Goal: Task Accomplishment & Management: Complete application form

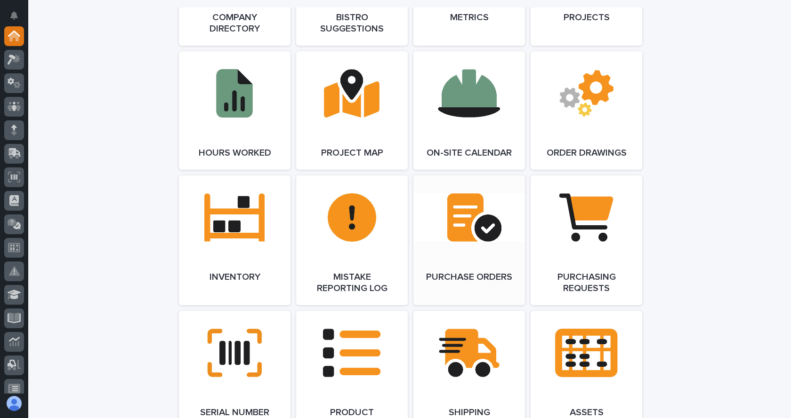
scroll to position [941, 0]
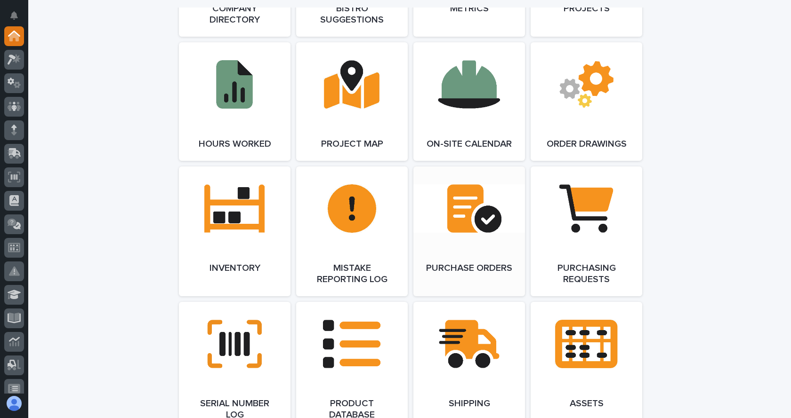
click at [467, 231] on span "Open Link" at bounding box center [469, 231] width 31 height 7
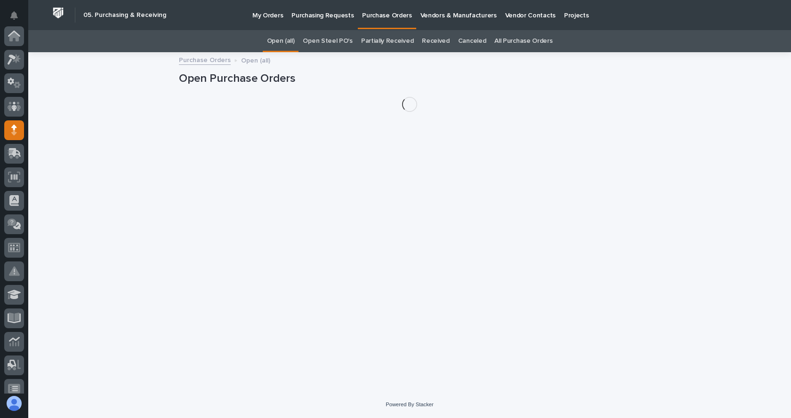
scroll to position [94, 0]
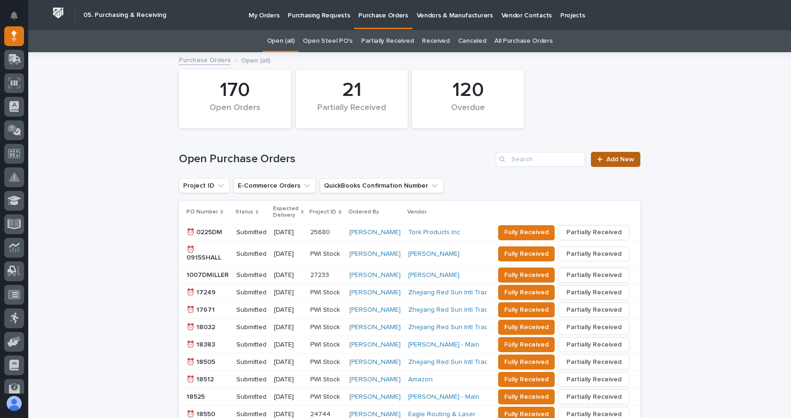
click at [607, 156] on span "Add New" at bounding box center [620, 159] width 28 height 7
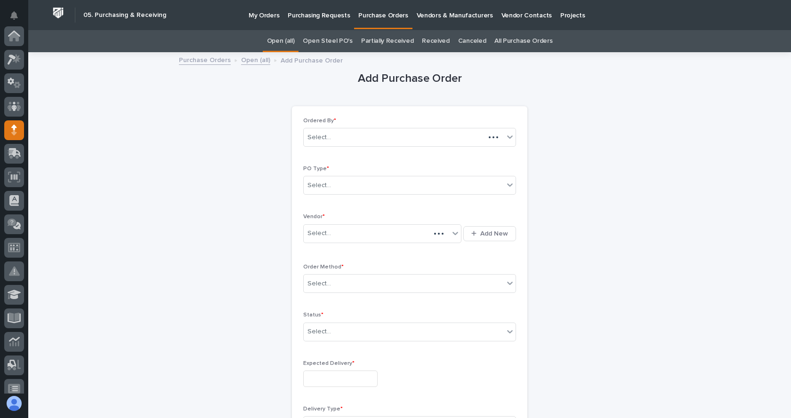
scroll to position [94, 0]
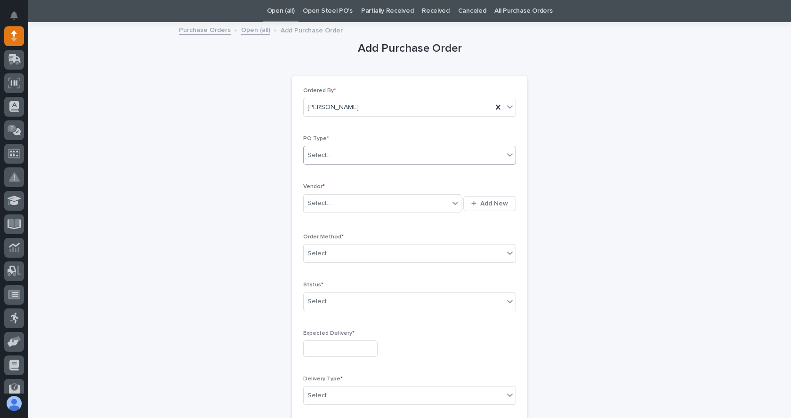
click at [341, 153] on div "Select..." at bounding box center [404, 156] width 200 height 16
click at [320, 192] on div "Paper" at bounding box center [406, 190] width 212 height 16
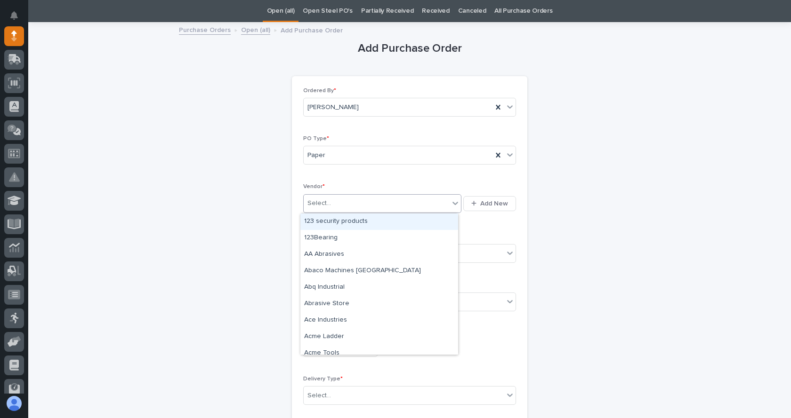
click at [333, 207] on div "Select..." at bounding box center [376, 204] width 145 height 16
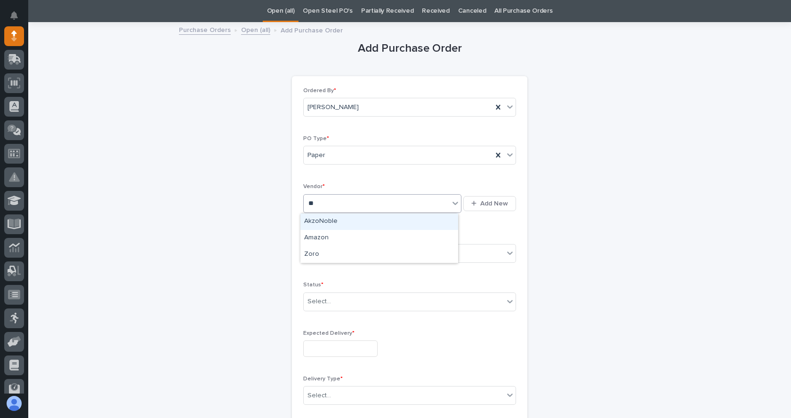
type input "***"
click at [353, 225] on div "Zoro" at bounding box center [379, 222] width 158 height 16
click at [354, 253] on div "Select..." at bounding box center [404, 254] width 200 height 16
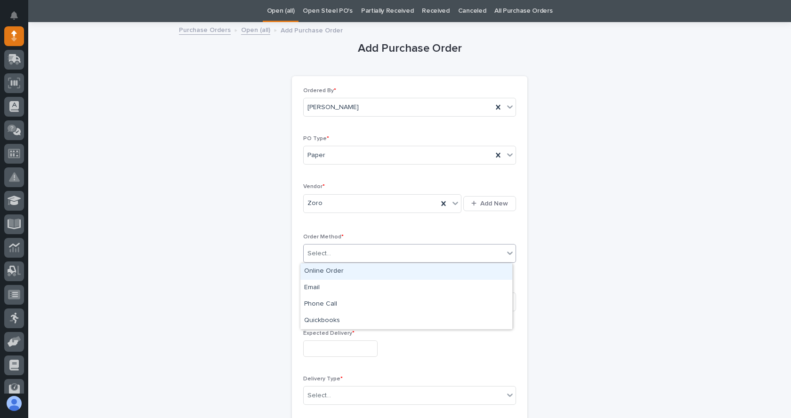
click at [330, 269] on div "Online Order" at bounding box center [406, 272] width 212 height 16
click at [344, 304] on div "Select..." at bounding box center [404, 302] width 200 height 16
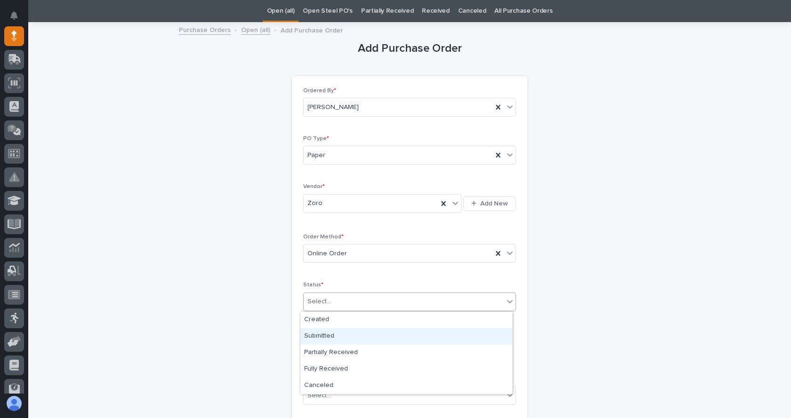
click at [327, 334] on div "Submitted" at bounding box center [406, 336] width 212 height 16
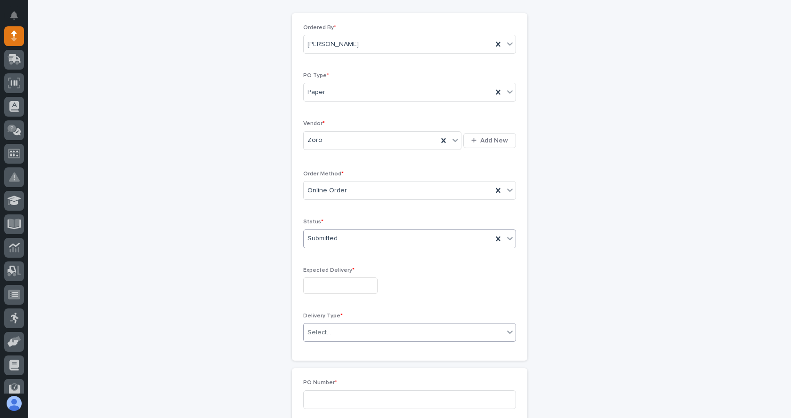
scroll to position [124, 0]
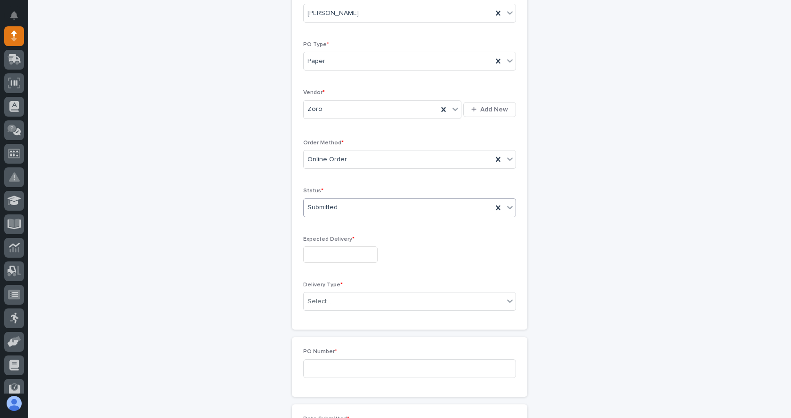
click at [328, 258] on input "text" at bounding box center [340, 255] width 74 height 16
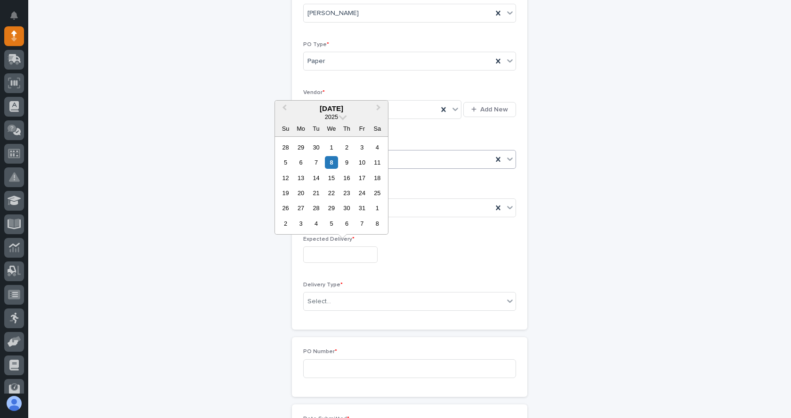
drag, startPoint x: 363, startPoint y: 163, endPoint x: 364, endPoint y: 168, distance: 5.4
click at [364, 168] on div "10" at bounding box center [361, 162] width 13 height 13
type input "**********"
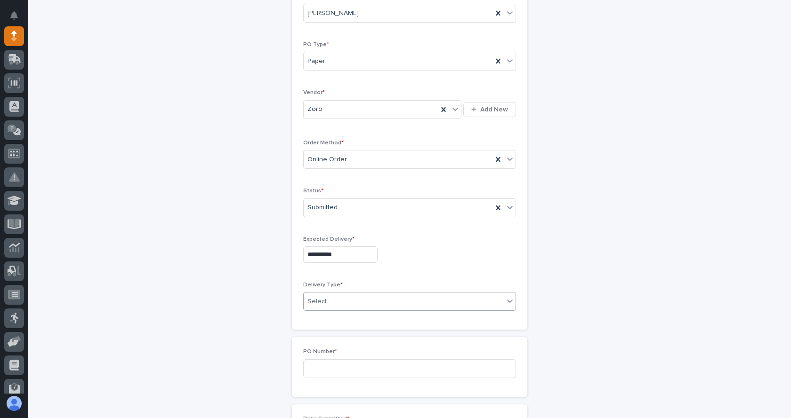
click at [366, 299] on div "Select..." at bounding box center [404, 302] width 200 height 16
click at [322, 320] on div "Deliver to PWI" at bounding box center [406, 320] width 212 height 16
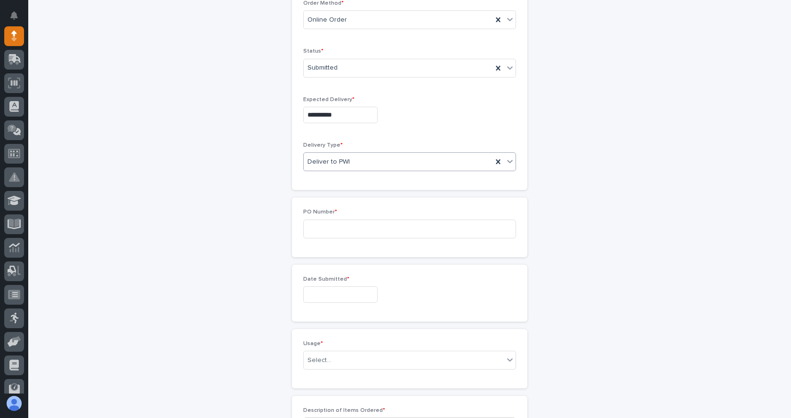
scroll to position [265, 0]
click at [343, 228] on input at bounding box center [409, 227] width 213 height 19
type input "7912JL"
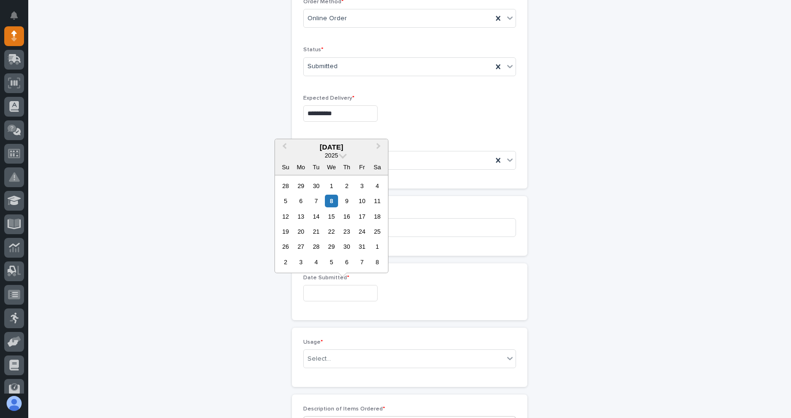
click at [328, 293] on input "text" at bounding box center [340, 293] width 74 height 16
click at [330, 201] on div "8" at bounding box center [331, 201] width 13 height 13
type input "**********"
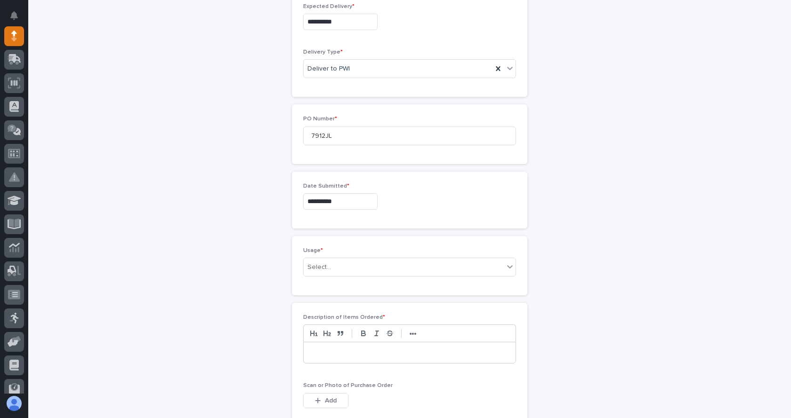
scroll to position [360, 0]
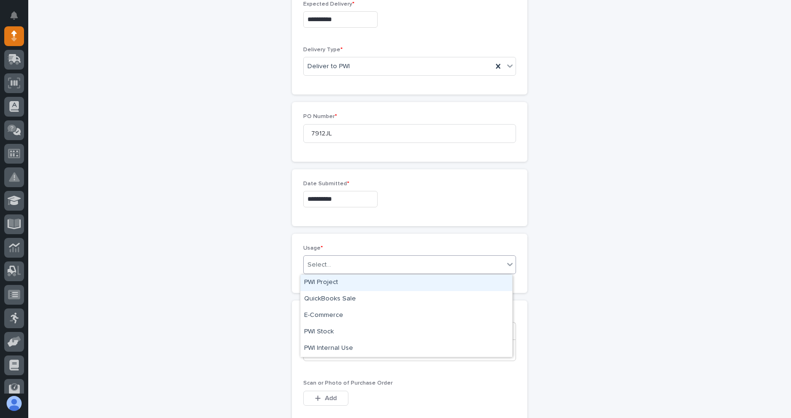
click at [342, 265] on div "Select..." at bounding box center [404, 265] width 200 height 16
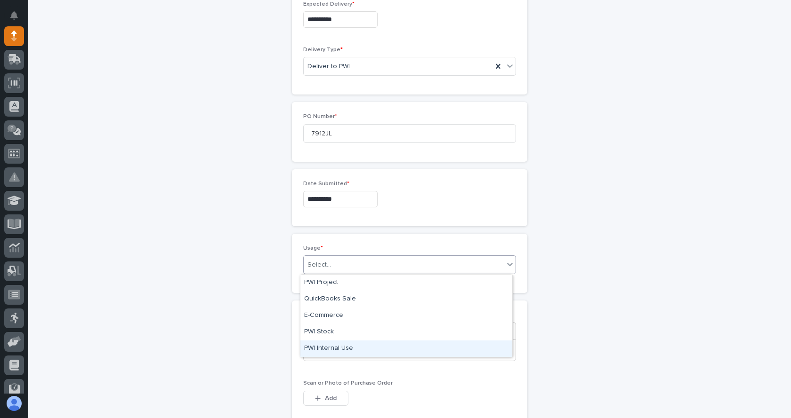
click at [322, 344] on div "PWI Internal Use" at bounding box center [406, 349] width 212 height 16
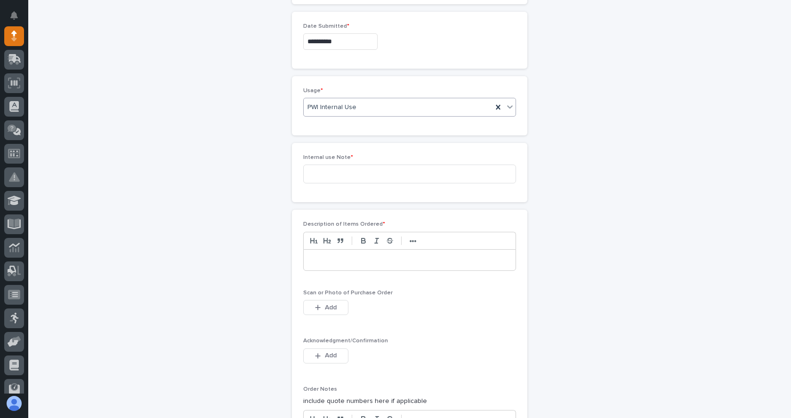
scroll to position [534, 0]
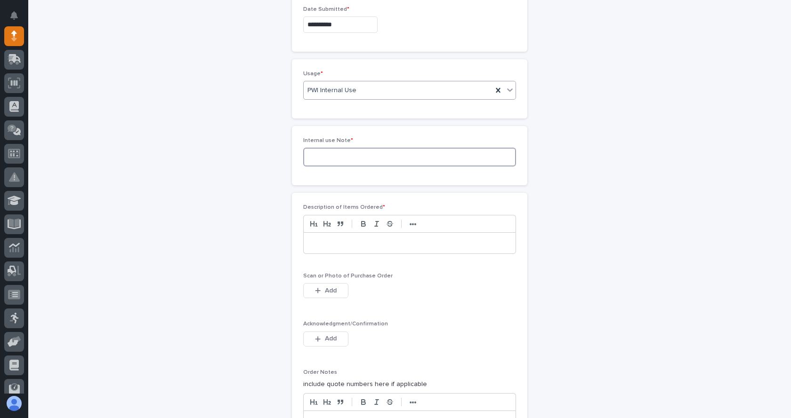
click at [321, 158] on input at bounding box center [409, 157] width 213 height 19
type input "lifting magnet for production"
click at [455, 186] on div "Loading... Saving… Internal use Note * lifting magnet for production" at bounding box center [409, 159] width 235 height 67
click at [392, 237] on div at bounding box center [410, 243] width 212 height 21
click at [344, 238] on div at bounding box center [410, 243] width 212 height 21
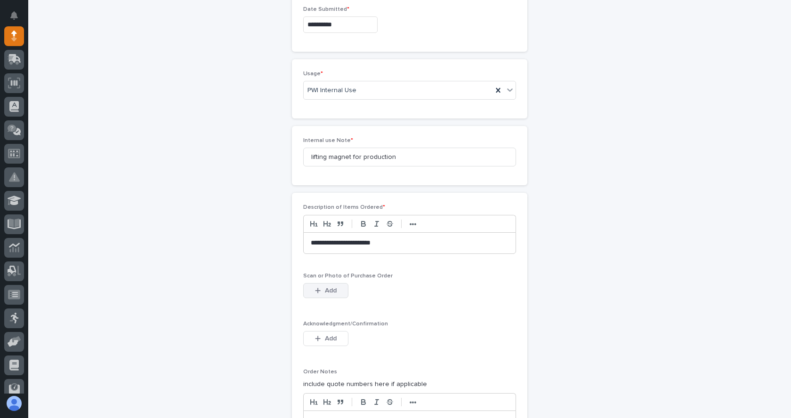
click at [317, 287] on button "Add" at bounding box center [325, 290] width 45 height 15
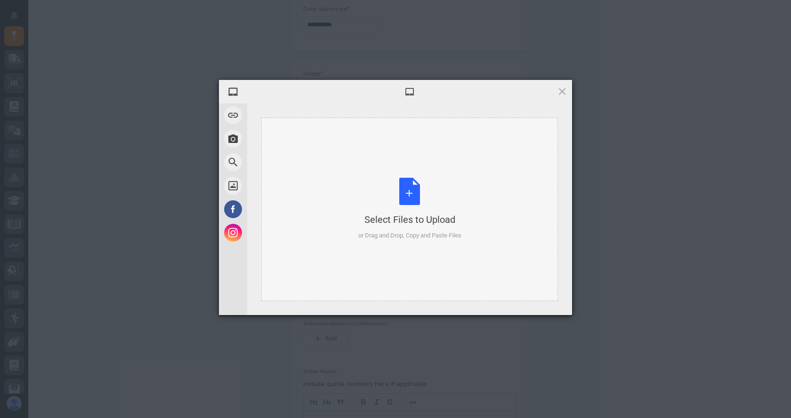
click at [399, 196] on div "Select Files to Upload or Drag and Drop, Copy and Paste Files" at bounding box center [409, 209] width 103 height 63
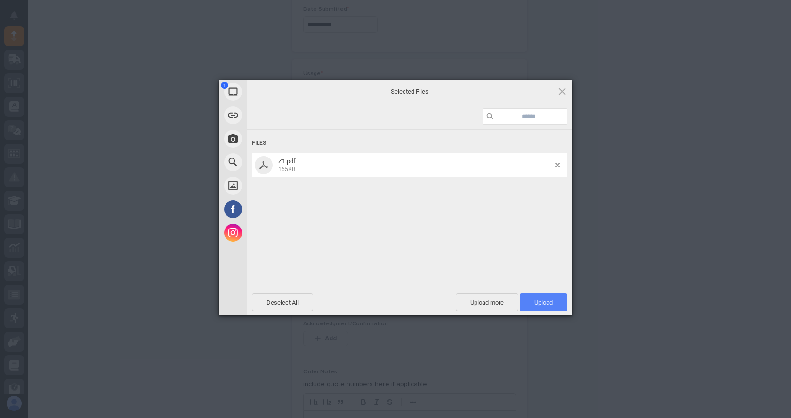
drag, startPoint x: 543, startPoint y: 300, endPoint x: 521, endPoint y: 300, distance: 21.6
click at [543, 300] on span "Upload 1" at bounding box center [543, 302] width 18 height 7
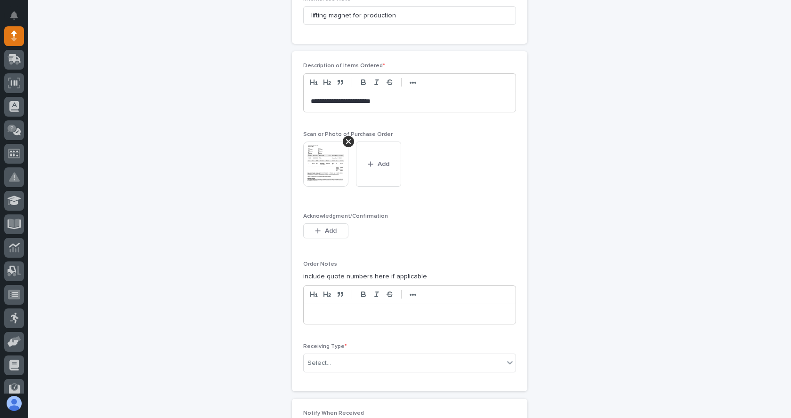
scroll to position [692, 0]
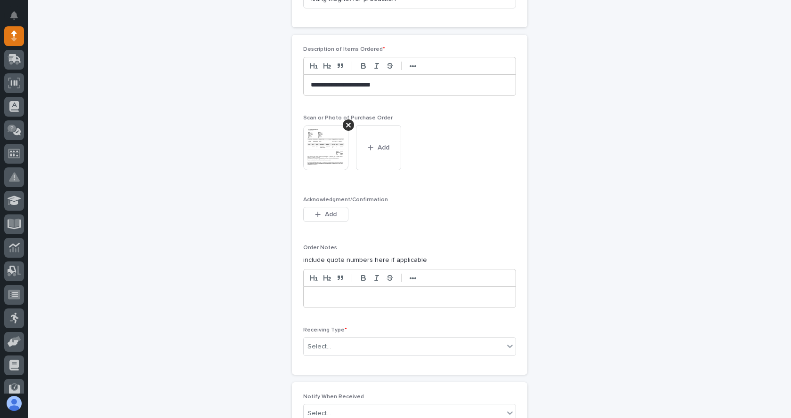
click at [319, 303] on div at bounding box center [410, 297] width 212 height 21
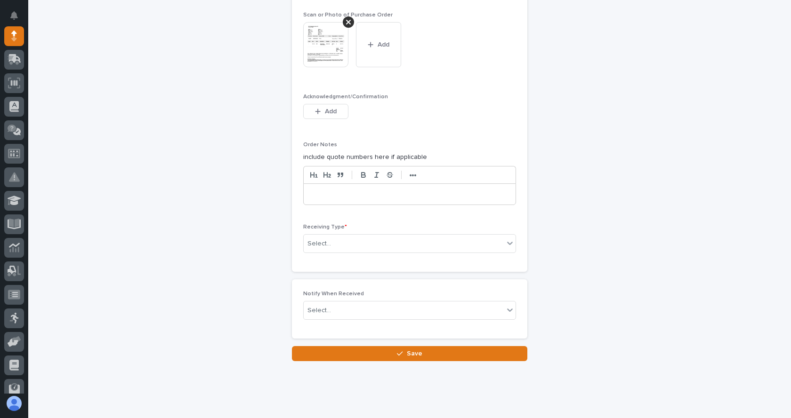
scroll to position [812, 0]
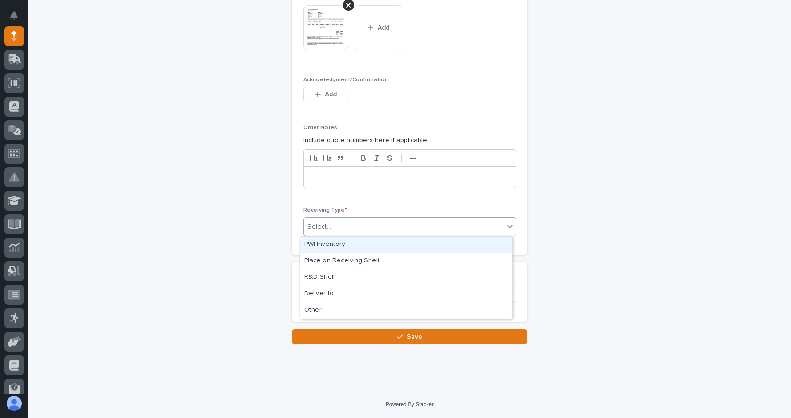
click at [354, 230] on div "Select..." at bounding box center [404, 227] width 200 height 16
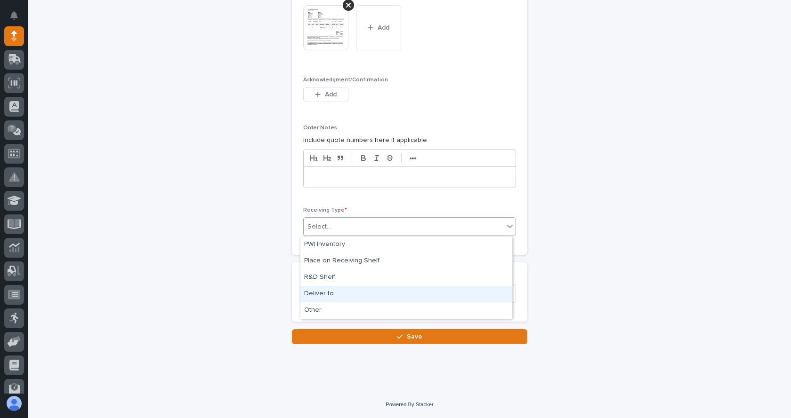
click at [318, 293] on div "Deliver to" at bounding box center [406, 294] width 212 height 16
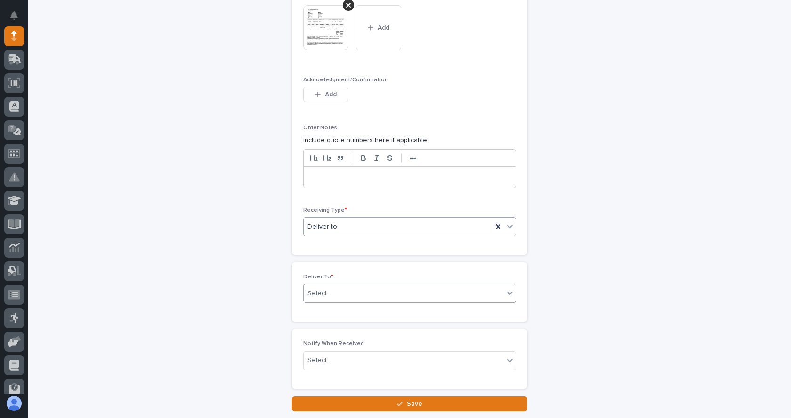
click at [349, 288] on div "Select..." at bounding box center [404, 294] width 200 height 16
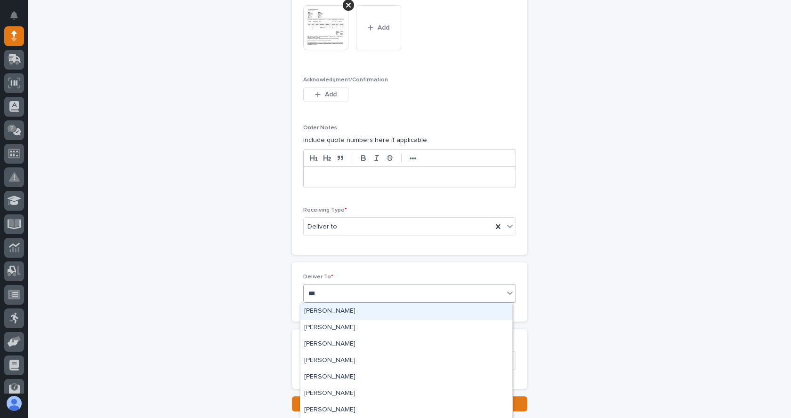
type input "****"
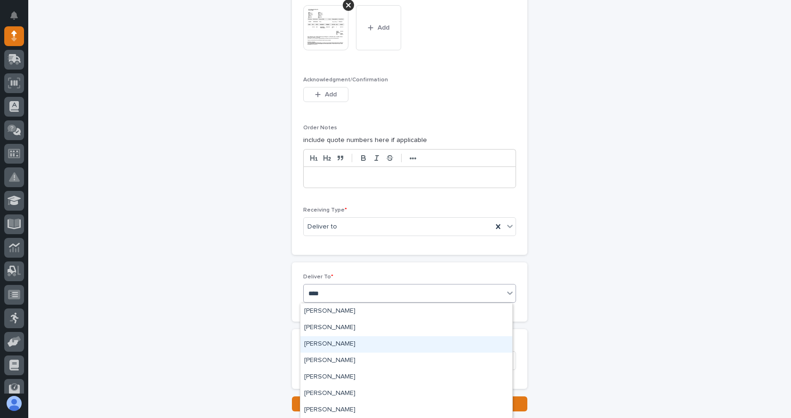
click at [341, 342] on div "[PERSON_NAME]" at bounding box center [406, 344] width 212 height 16
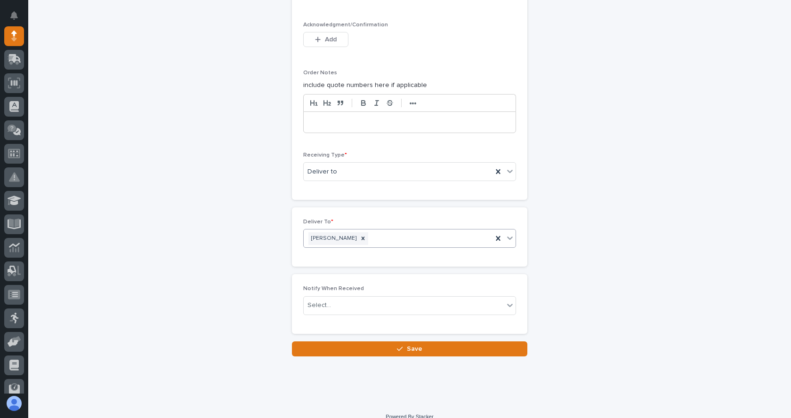
scroll to position [880, 0]
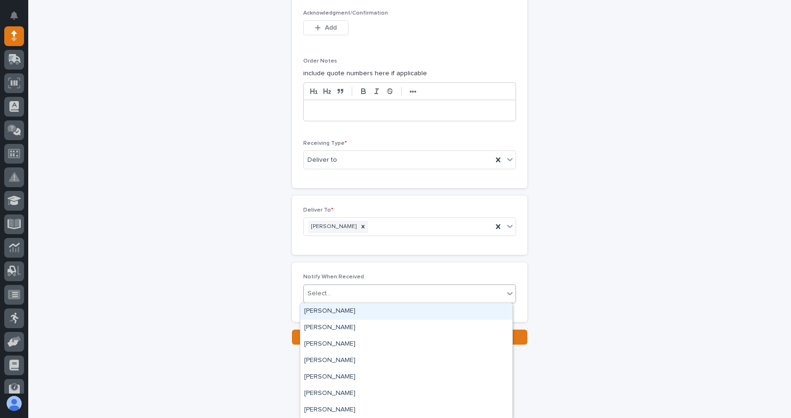
click at [340, 297] on div "Select..." at bounding box center [404, 294] width 200 height 16
type input "**"
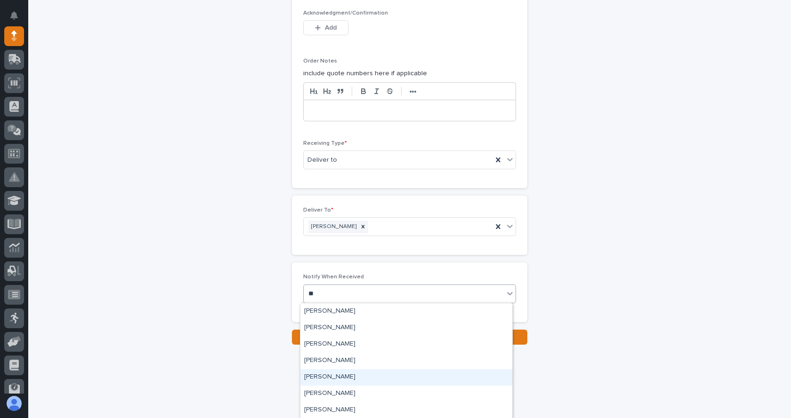
click at [338, 378] on div "[PERSON_NAME]" at bounding box center [406, 377] width 212 height 16
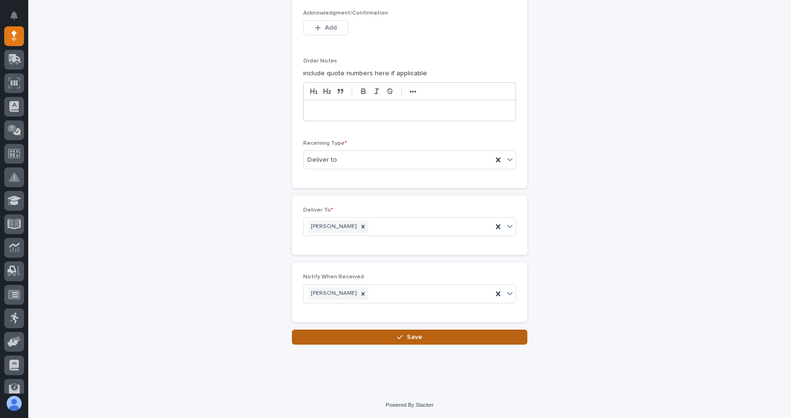
click at [416, 341] on span "Save" at bounding box center [415, 337] width 16 height 8
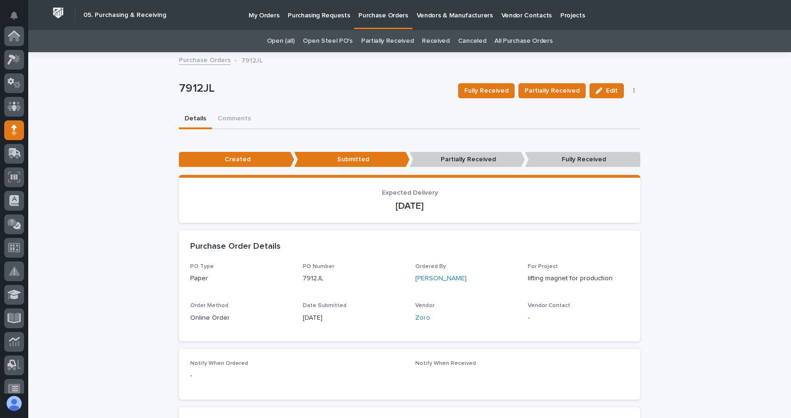
scroll to position [94, 0]
